Goal: Navigation & Orientation: Find specific page/section

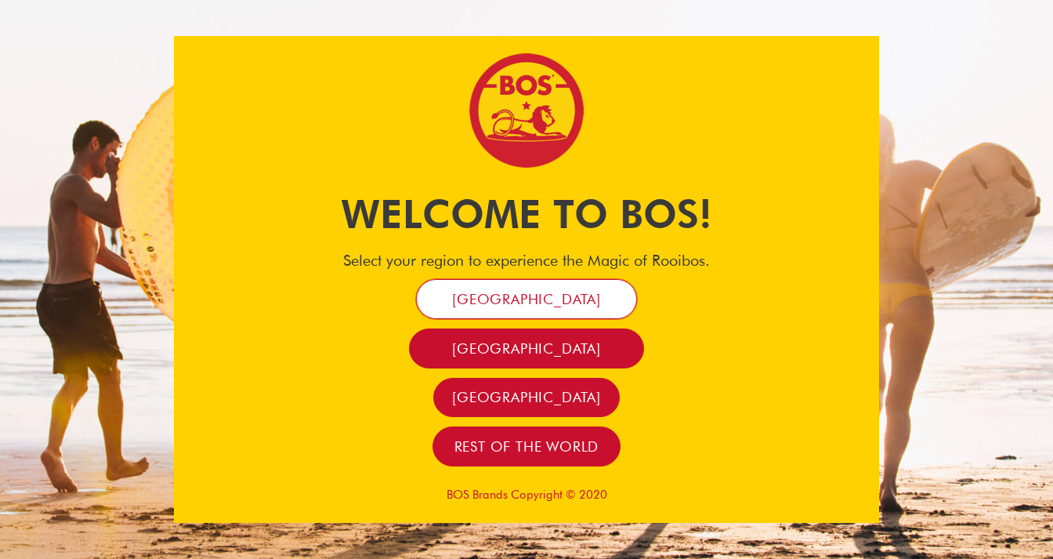
click at [561, 306] on span "[GEOGRAPHIC_DATA]" at bounding box center [526, 299] width 149 height 18
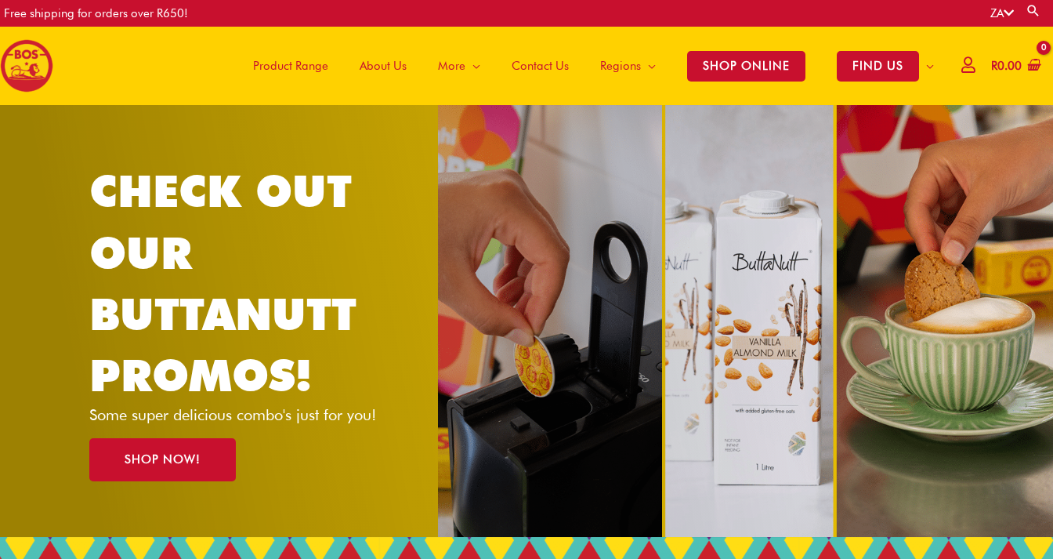
click at [394, 70] on span "About Us" at bounding box center [383, 65] width 47 height 47
